Goal: Task Accomplishment & Management: Complete application form

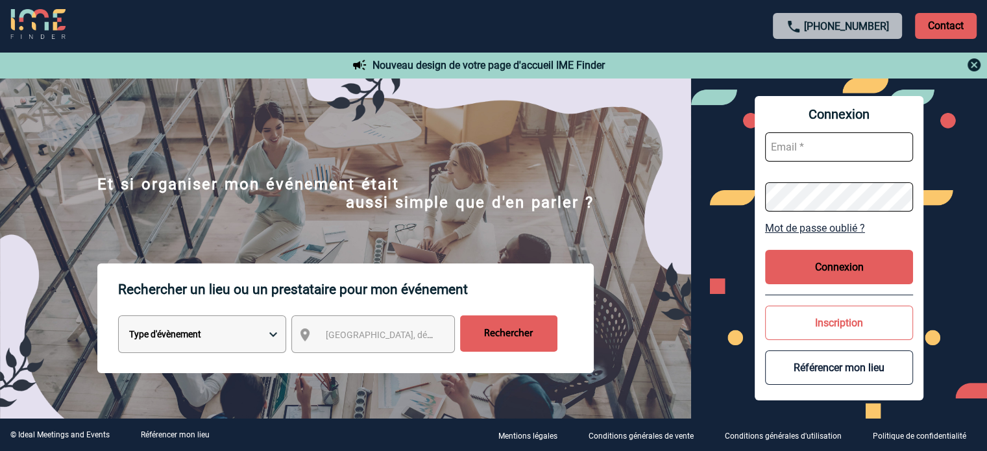
type input "cleborgne@ime-groupe.com"
click at [796, 274] on button "Connexion" at bounding box center [839, 267] width 148 height 34
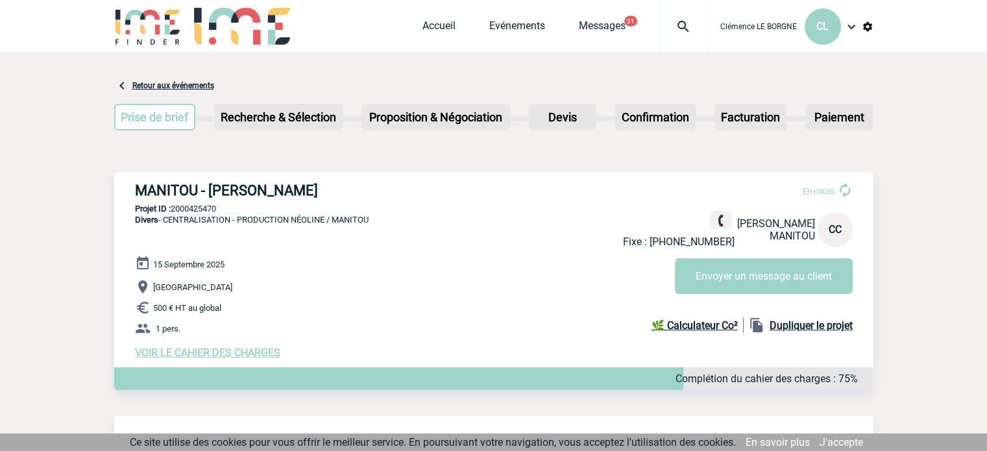
drag, startPoint x: 137, startPoint y: 189, endPoint x: 362, endPoint y: 181, distance: 224.7
click at [362, 181] on div "MANITOU - Claire CHARPENTIER En cours Fixe : +33675111984 Claire CHARPENTIER MA…" at bounding box center [493, 270] width 759 height 197
copy h3 "MANITOU - Claire CHARPENTIER"
drag, startPoint x: 229, startPoint y: 210, endPoint x: 171, endPoint y: 210, distance: 58.4
click at [171, 210] on p "Projet ID : 2000425470" at bounding box center [493, 209] width 759 height 10
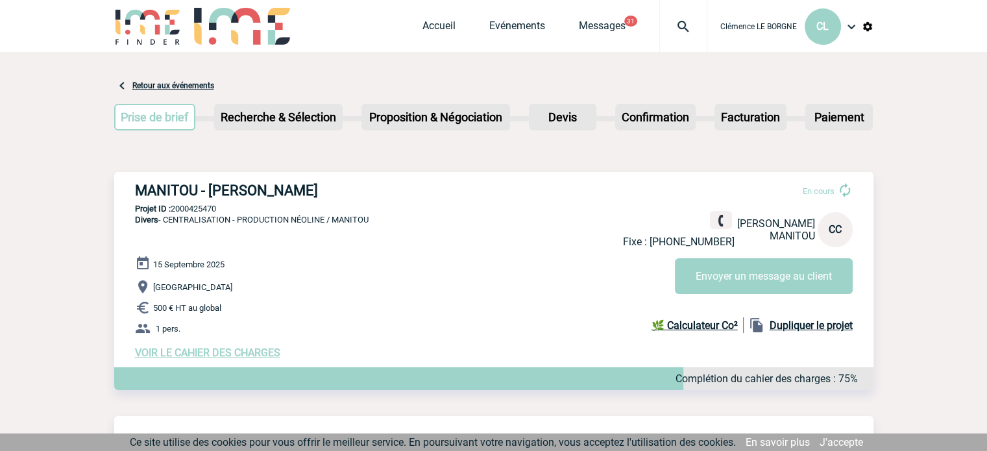
copy p "2000425470"
click at [436, 20] on link "Accueil" at bounding box center [439, 28] width 33 height 18
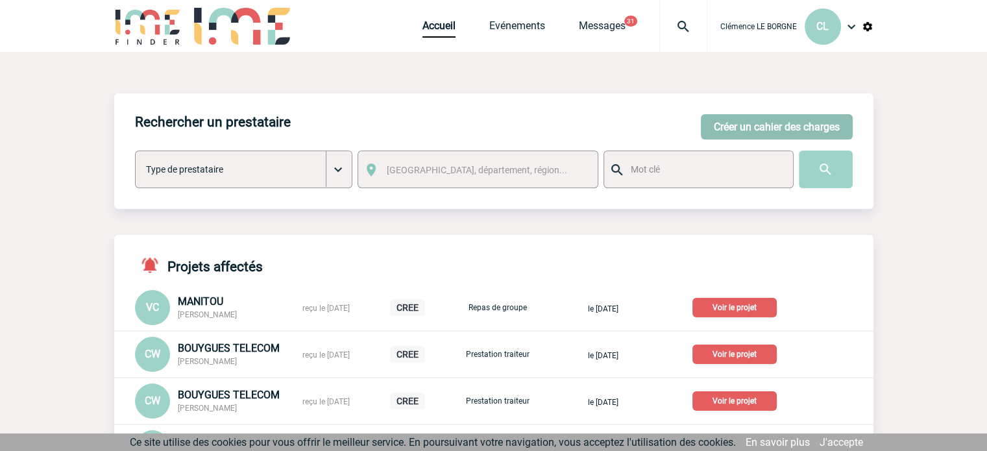
click at [722, 129] on button "Créer un cahier des charges" at bounding box center [777, 126] width 152 height 25
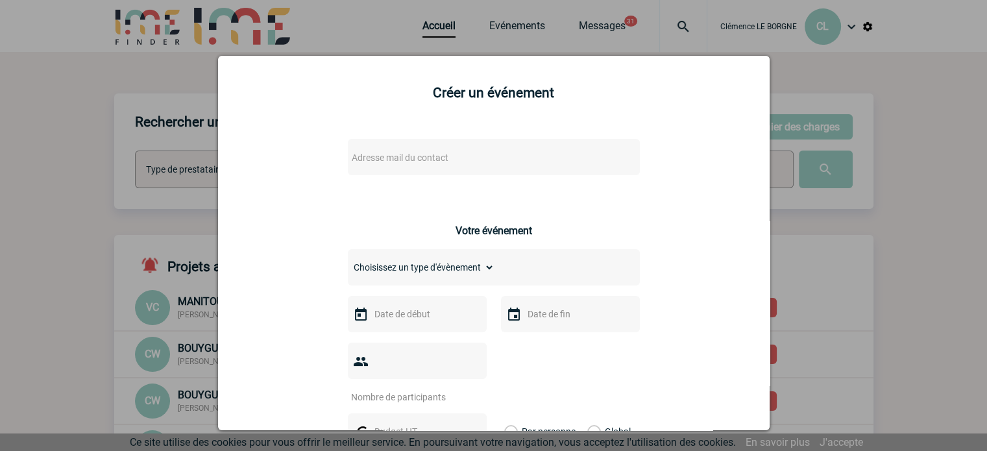
click at [426, 162] on span "Adresse mail du contact" at bounding box center [400, 158] width 97 height 10
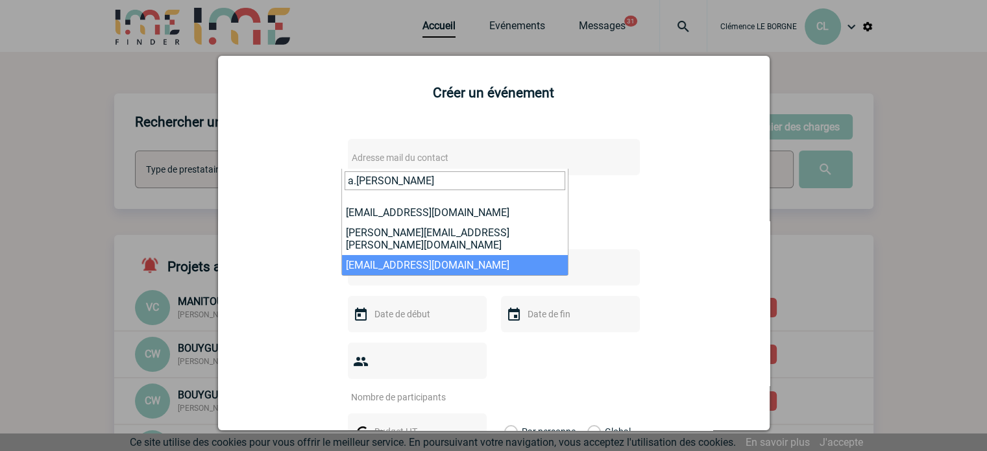
type input "a.richard"
select select "130253"
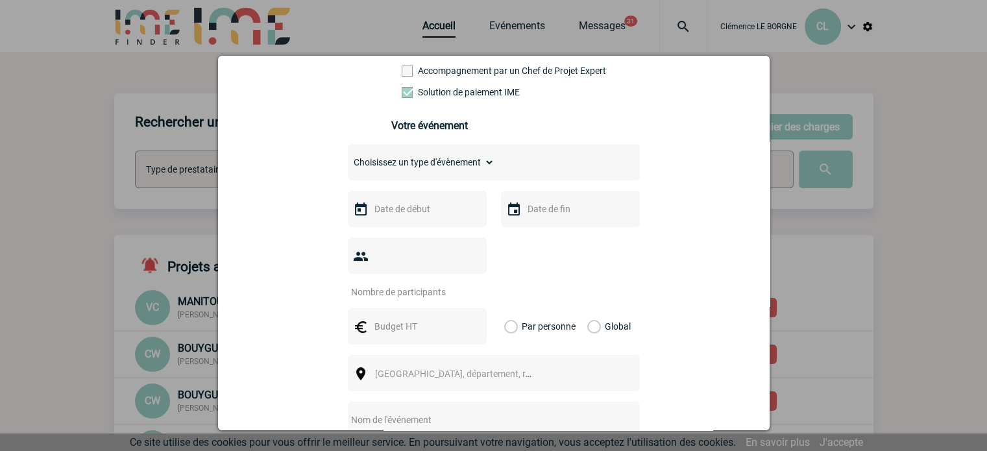
scroll to position [325, 0]
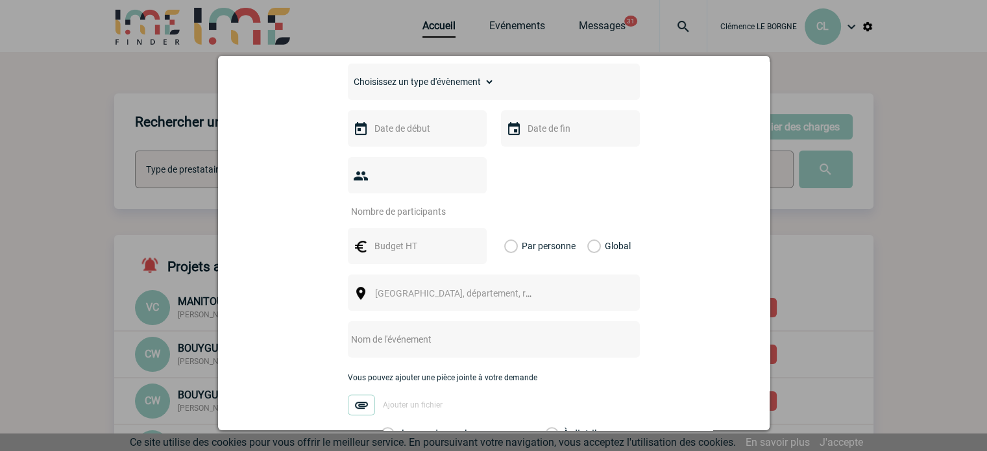
click at [411, 331] on input "text" at bounding box center [477, 339] width 258 height 17
type input "CENTRALISATION"
click at [403, 428] on label "Je prends en charge" at bounding box center [392, 434] width 22 height 13
click at [0, 0] on input "Je prends en charge" at bounding box center [0, 0] width 0 height 0
click at [596, 228] on div "Global" at bounding box center [606, 246] width 43 height 36
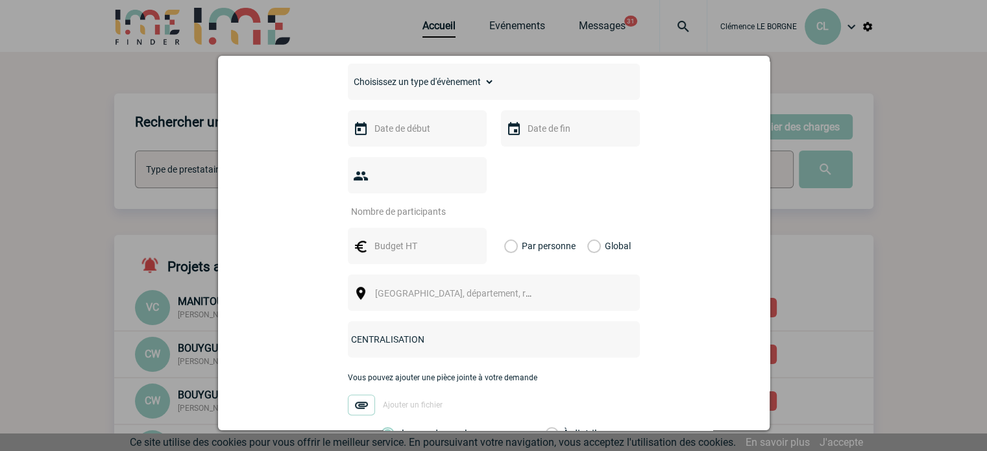
click at [595, 228] on div "Global" at bounding box center [606, 246] width 43 height 36
click at [589, 230] on label "Global" at bounding box center [591, 246] width 8 height 36
click at [0, 0] on input "Global" at bounding box center [0, 0] width 0 height 0
click at [401, 142] on div at bounding box center [417, 128] width 139 height 36
click at [393, 134] on input "text" at bounding box center [416, 128] width 90 height 17
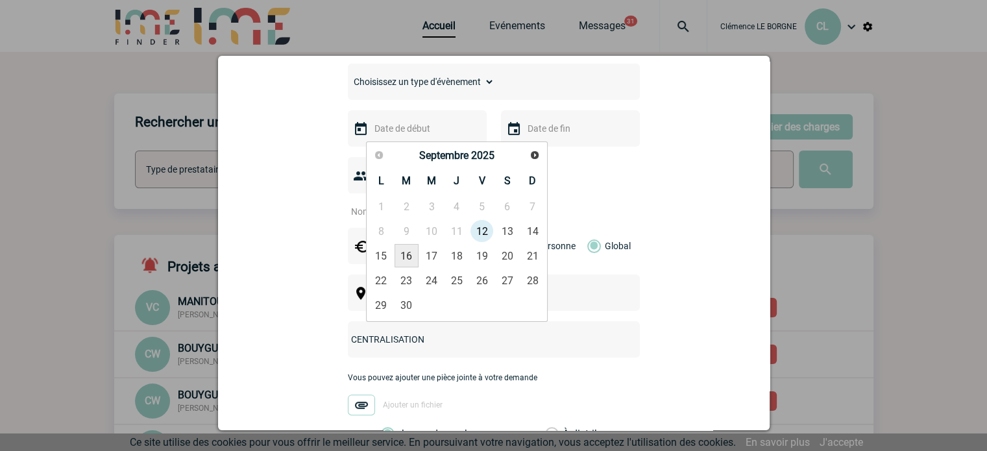
click at [413, 255] on link "16" at bounding box center [407, 255] width 24 height 23
type input "16-09-2025"
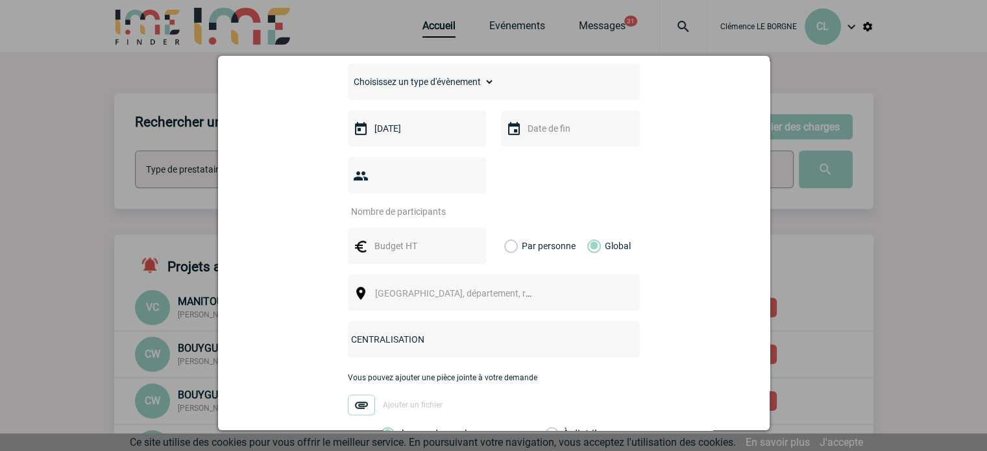
click at [548, 134] on input "text" at bounding box center [569, 128] width 90 height 17
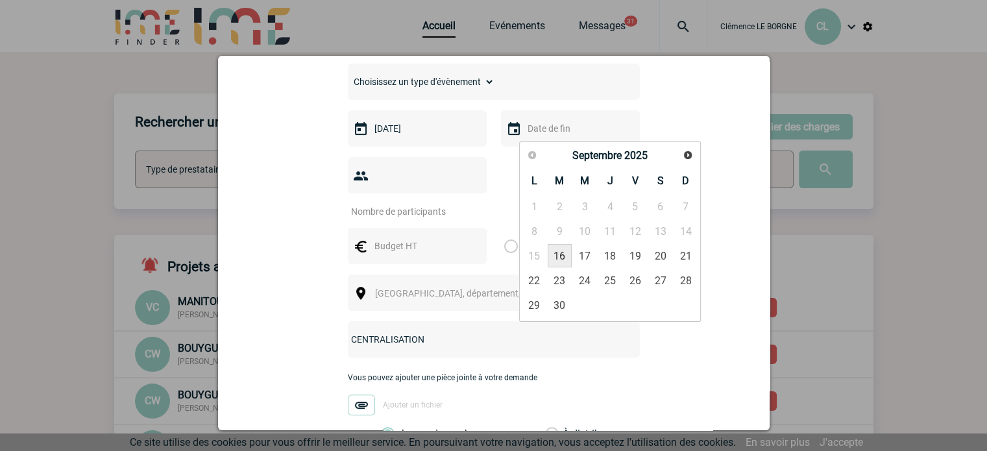
click at [555, 260] on link "16" at bounding box center [560, 255] width 24 height 23
type input "16-09-2025"
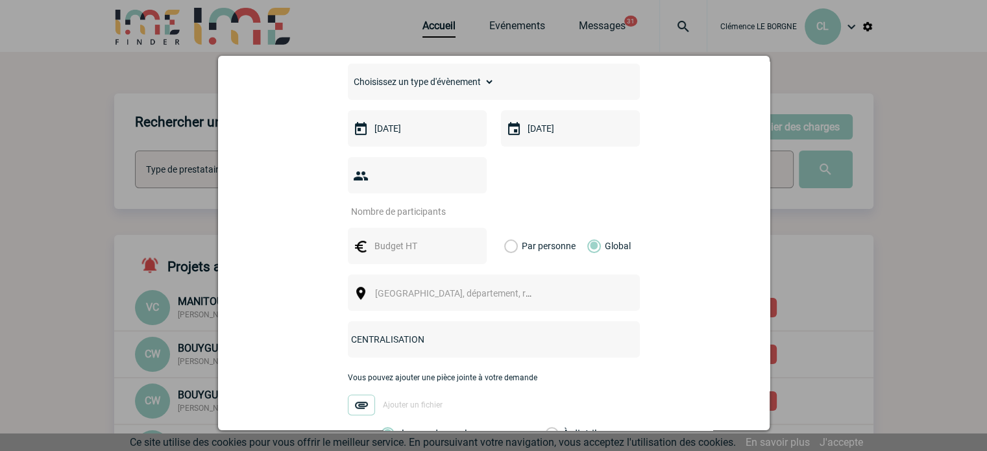
click at [406, 203] on input "number" at bounding box center [409, 211] width 122 height 17
type input "1"
click at [431, 288] on span "Ville, département, région..." at bounding box center [465, 293] width 180 height 10
click at [406, 238] on input "text" at bounding box center [416, 246] width 90 height 17
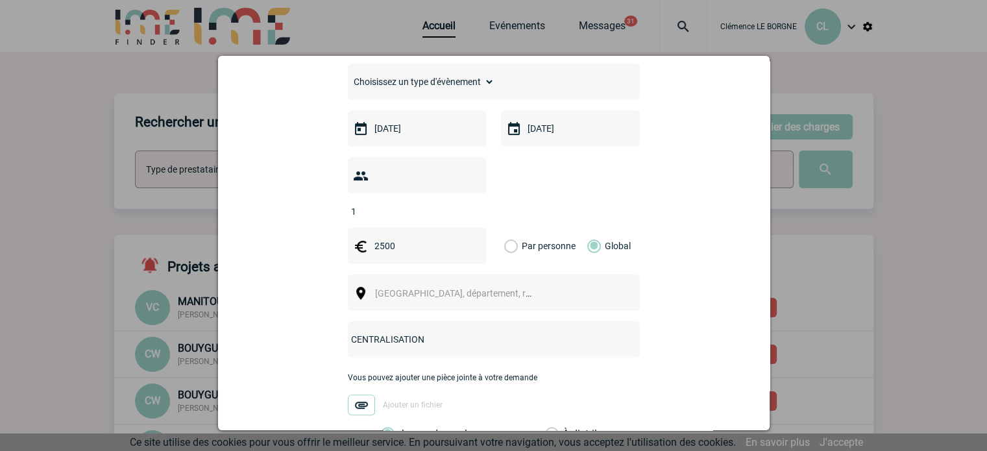
type input "2500"
click at [379, 288] on span "Ville, département, région..." at bounding box center [465, 293] width 180 height 10
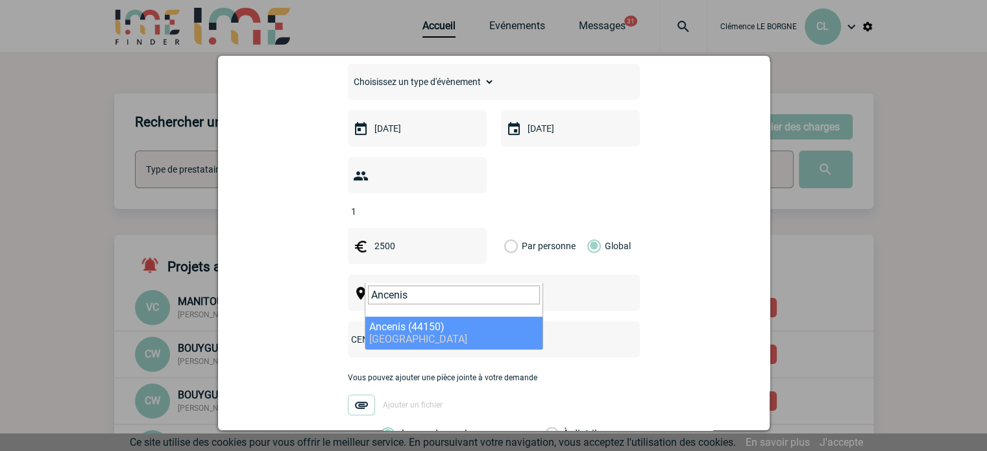
type input "Ancenis"
drag, startPoint x: 417, startPoint y: 323, endPoint x: 460, endPoint y: 288, distance: 55.4
select select "5142"
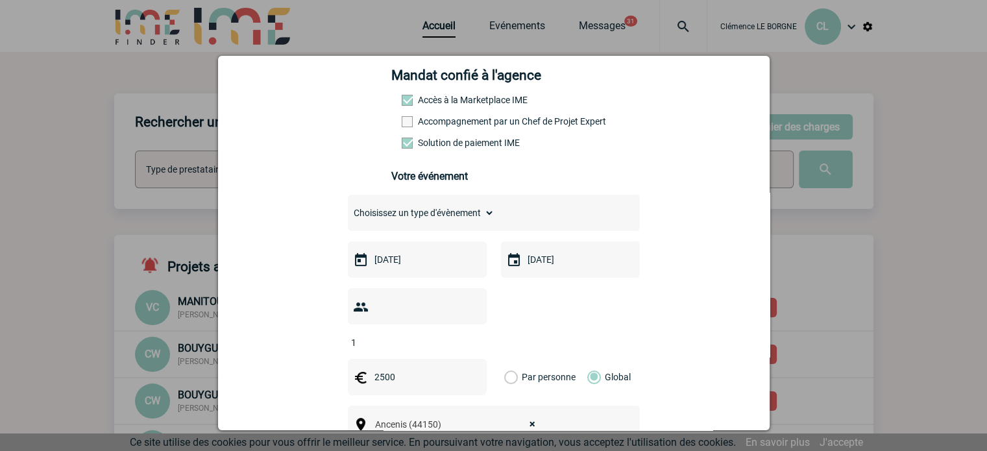
scroll to position [195, 0]
click at [451, 213] on select "Choisissez un type d'évènement Séminaire avec nuitée Séminaire sans nuitée Repa…" at bounding box center [421, 212] width 147 height 18
select select "9"
click at [348, 206] on select "Choisissez un type d'évènement Séminaire avec nuitée Séminaire sans nuitée Repa…" at bounding box center [421, 212] width 147 height 18
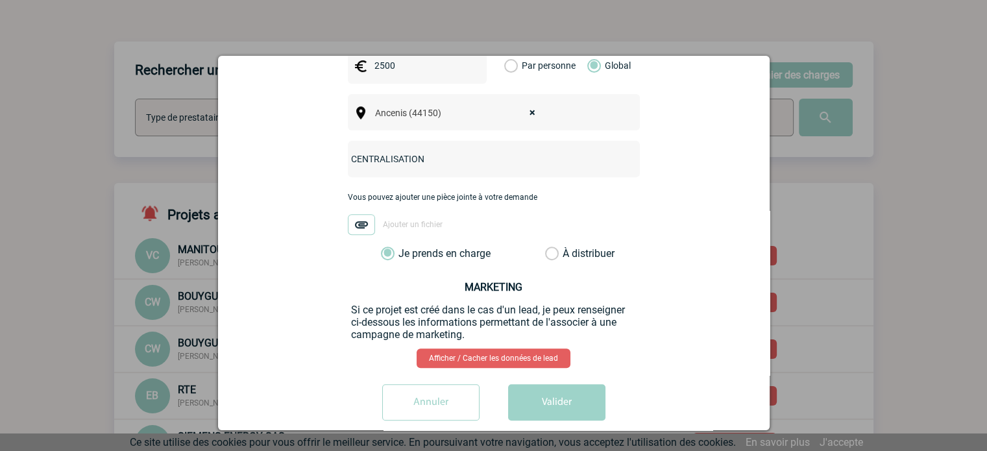
scroll to position [130, 0]
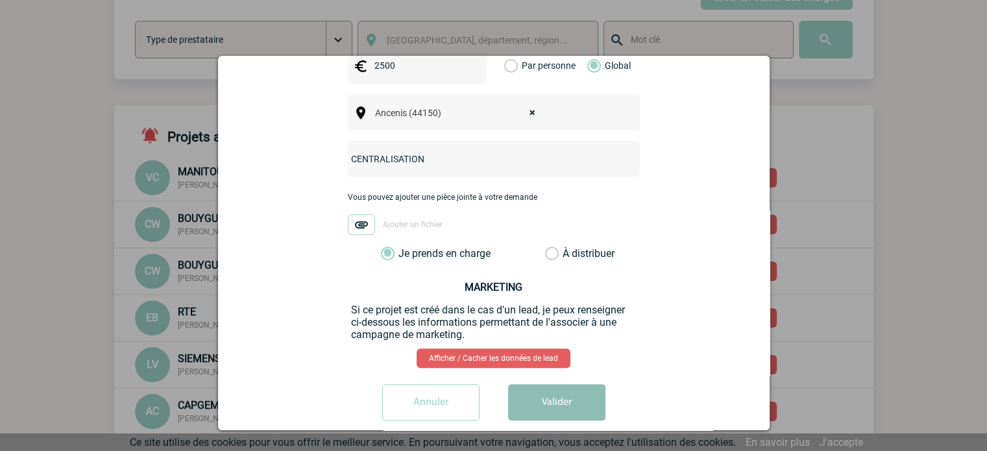
click at [541, 384] on button "Valider" at bounding box center [556, 402] width 97 height 36
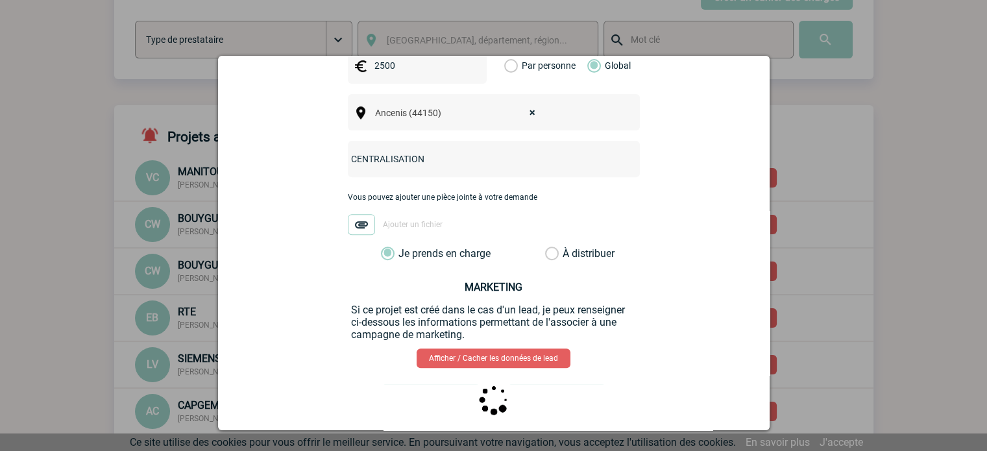
scroll to position [0, 0]
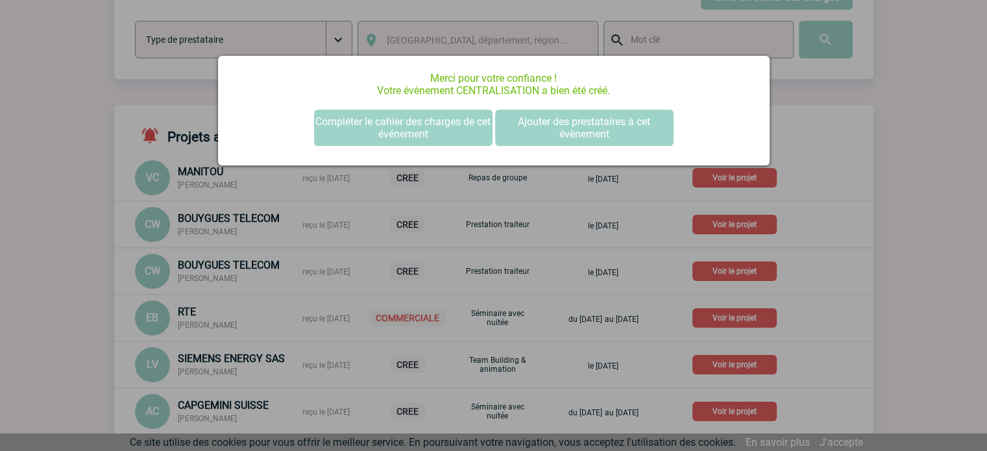
click at [924, 193] on div at bounding box center [493, 225] width 987 height 451
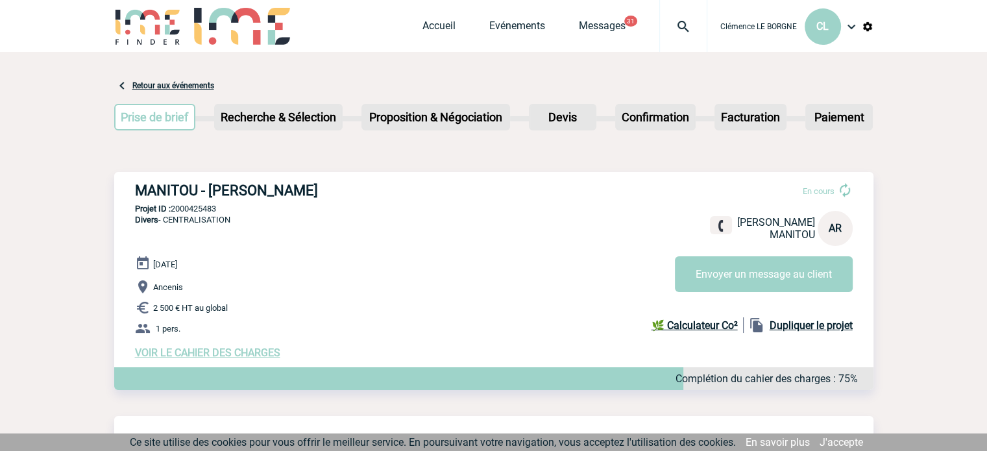
drag, startPoint x: 134, startPoint y: 191, endPoint x: 349, endPoint y: 202, distance: 215.8
click at [349, 202] on div "MANITOU - Audrey RICHARD En cours Audrey RICHARD MANITOU AR Envoyer un message …" at bounding box center [493, 270] width 759 height 197
click at [126, 179] on div "MANITOU - Audrey RICHARD En cours Audrey RICHARD MANITOU AR Envoyer un message …" at bounding box center [493, 270] width 759 height 197
drag, startPoint x: 137, startPoint y: 190, endPoint x: 316, endPoint y: 176, distance: 179.7
click at [316, 176] on div "MANITOU - Audrey RICHARD En cours Audrey RICHARD MANITOU AR Envoyer un message …" at bounding box center [493, 270] width 759 height 197
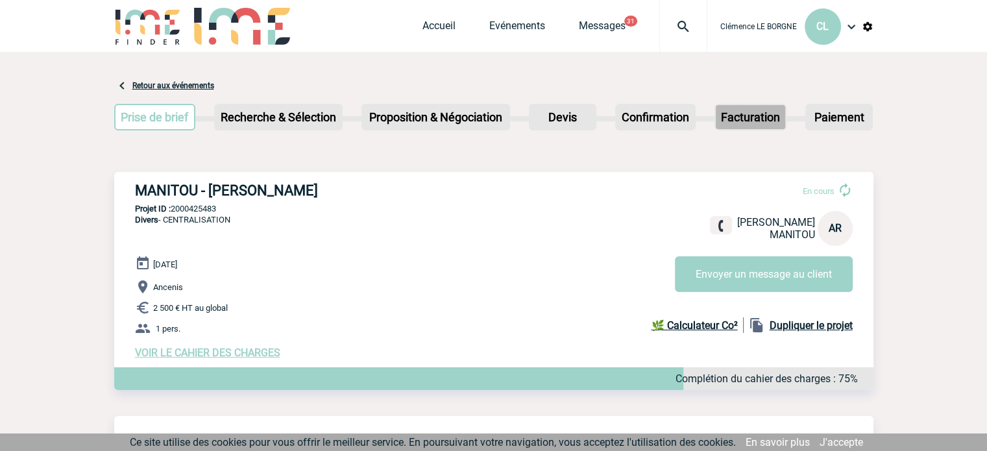
copy h3 "MANITOU - Audrey RICHARD"
click at [225, 210] on p "Projet ID : 2000425483" at bounding box center [493, 209] width 759 height 10
drag, startPoint x: 228, startPoint y: 209, endPoint x: 171, endPoint y: 210, distance: 56.5
click at [171, 210] on p "Projet ID : 2000425483" at bounding box center [493, 209] width 759 height 10
copy p "2000425483"
